Goal: Task Accomplishment & Management: Use online tool/utility

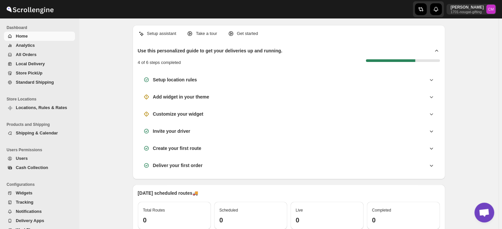
click at [29, 83] on span "Standard Shipping" at bounding box center [35, 82] width 38 height 5
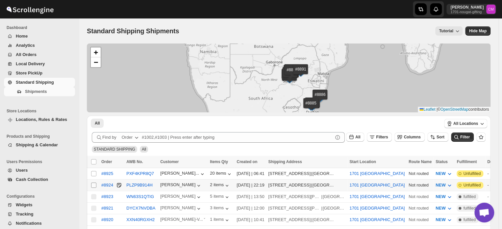
click at [94, 184] on input "Select shipment" at bounding box center [93, 184] width 5 height 5
checkbox input "true"
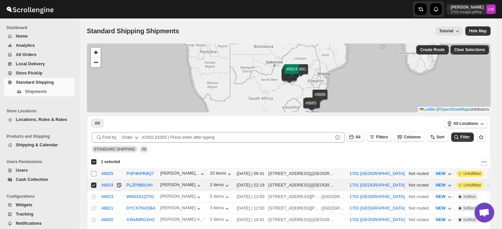
click at [93, 175] on input "Select shipment" at bounding box center [93, 173] width 5 height 5
checkbox input "true"
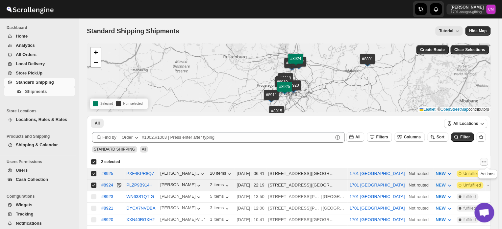
click at [487, 160] on icon "Actions" at bounding box center [484, 161] width 7 height 7
click at [458, 173] on span "MOVE TO LOCAL DELIVERY" at bounding box center [458, 174] width 57 height 5
checkbox input "false"
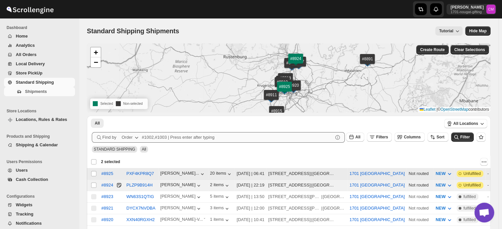
checkbox input "false"
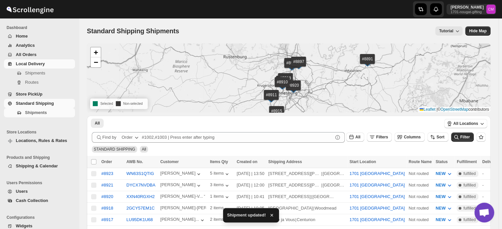
click at [28, 66] on span "Local Delivery" at bounding box center [30, 63] width 29 height 5
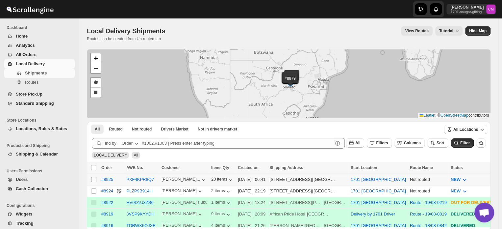
click at [91, 179] on input "Select shipment" at bounding box center [93, 179] width 5 height 5
checkbox input "true"
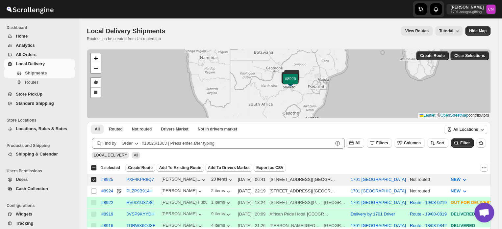
click at [145, 168] on span "Create Route" at bounding box center [140, 167] width 25 height 5
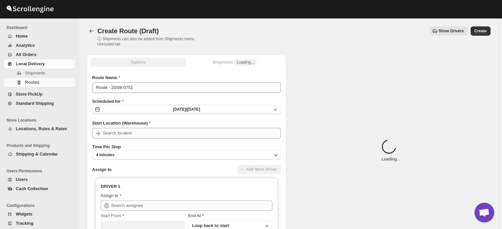
type input "1701 [GEOGRAPHIC_DATA]"
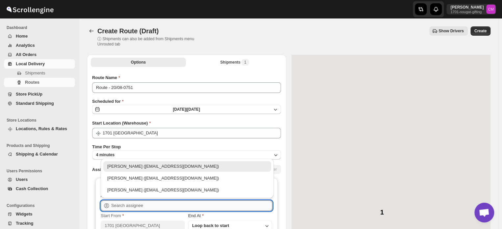
click at [128, 207] on input "text" at bounding box center [191, 205] width 161 height 11
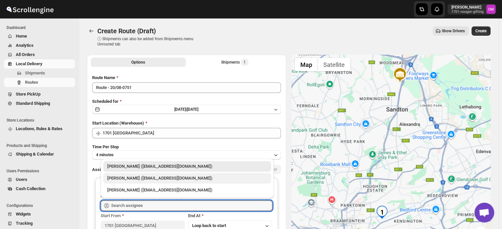
click at [131, 175] on div "[PERSON_NAME] ([EMAIL_ADDRESS][DOMAIN_NAME])" at bounding box center [187, 178] width 160 height 7
type input "[PERSON_NAME] ([EMAIL_ADDRESS][DOMAIN_NAME])"
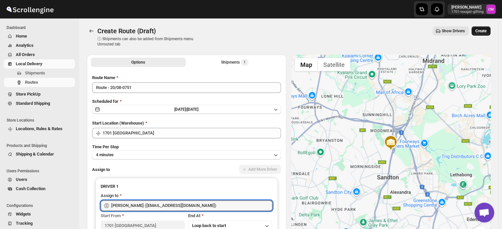
click at [481, 32] on span "Create" at bounding box center [481, 30] width 11 height 5
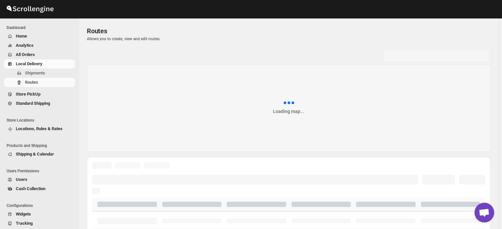
click at [36, 65] on span "Local Delivery" at bounding box center [29, 63] width 27 height 5
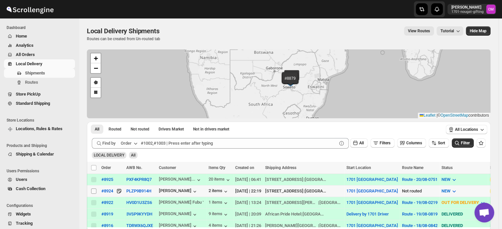
click at [92, 191] on input "Select shipment" at bounding box center [93, 190] width 5 height 5
checkbox input "true"
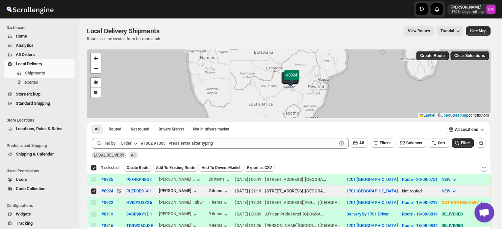
click at [142, 168] on span "Create Route" at bounding box center [138, 167] width 23 height 5
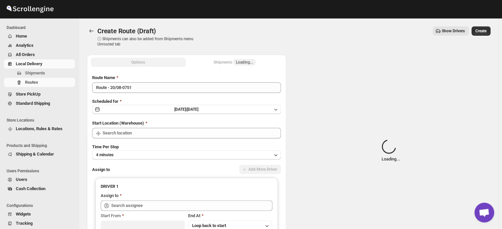
type input "1701 [GEOGRAPHIC_DATA]"
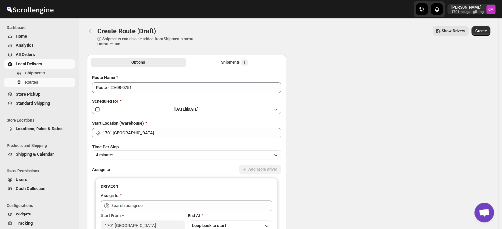
type input "1701 [GEOGRAPHIC_DATA]"
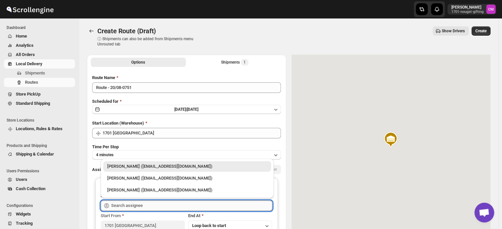
click at [127, 204] on input "text" at bounding box center [191, 205] width 161 height 11
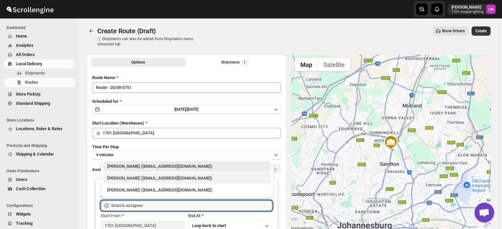
click at [131, 180] on div "[PERSON_NAME] ([EMAIL_ADDRESS][DOMAIN_NAME])" at bounding box center [187, 178] width 160 height 7
type input "[PERSON_NAME] ([EMAIL_ADDRESS][DOMAIN_NAME])"
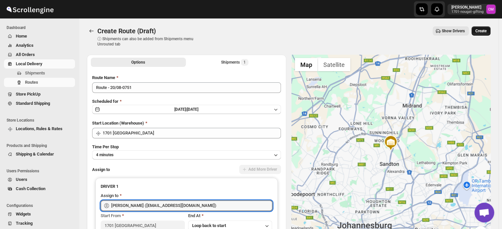
click at [483, 29] on span "Create" at bounding box center [481, 30] width 11 height 5
